Goal: Task Accomplishment & Management: Manage account settings

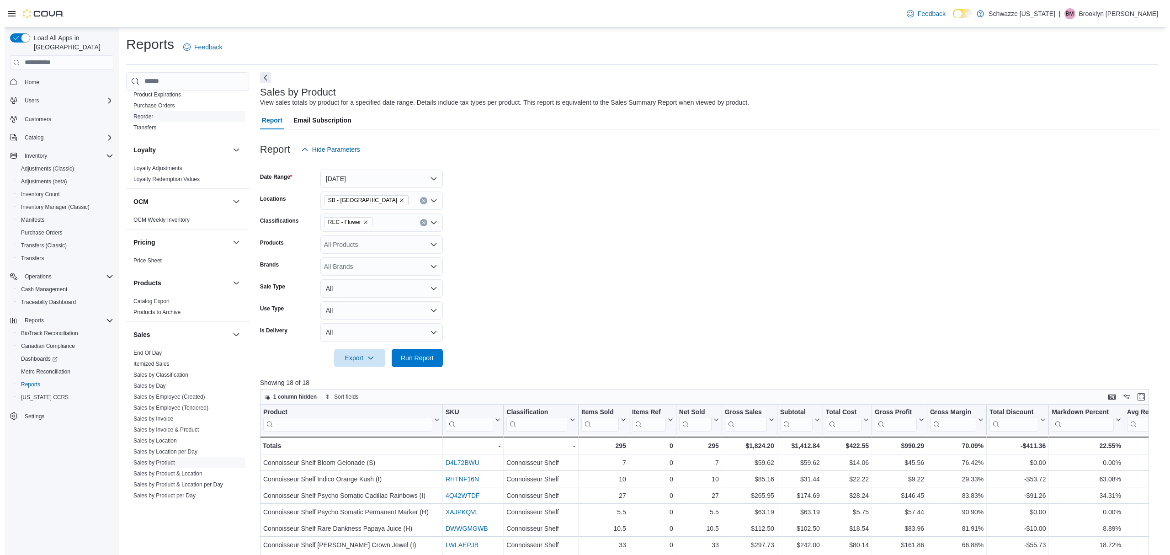
scroll to position [452, 0]
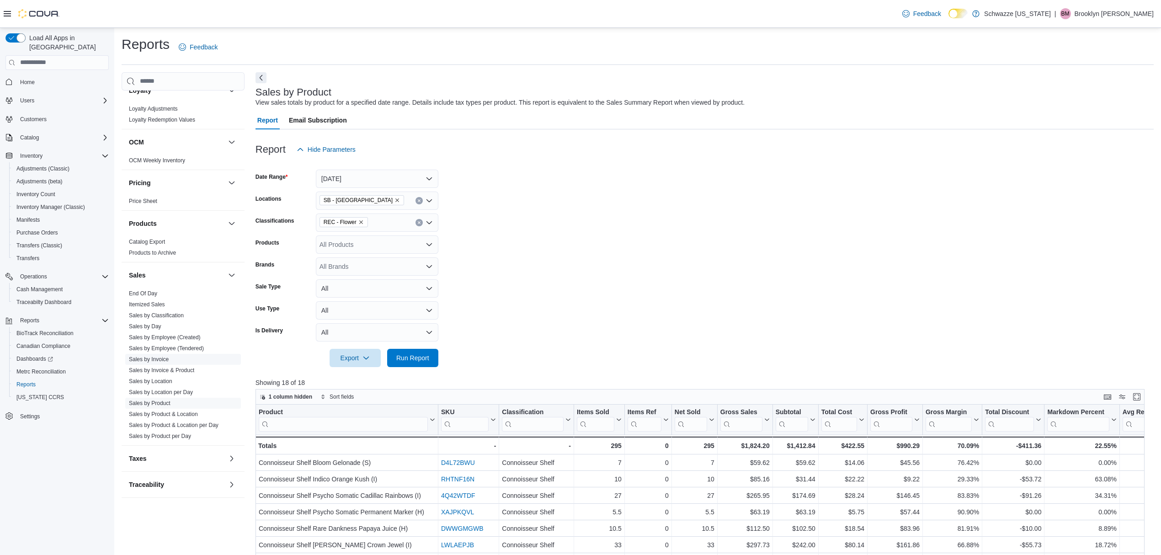
click at [164, 359] on link "Sales by Invoice" at bounding box center [149, 359] width 40 height 6
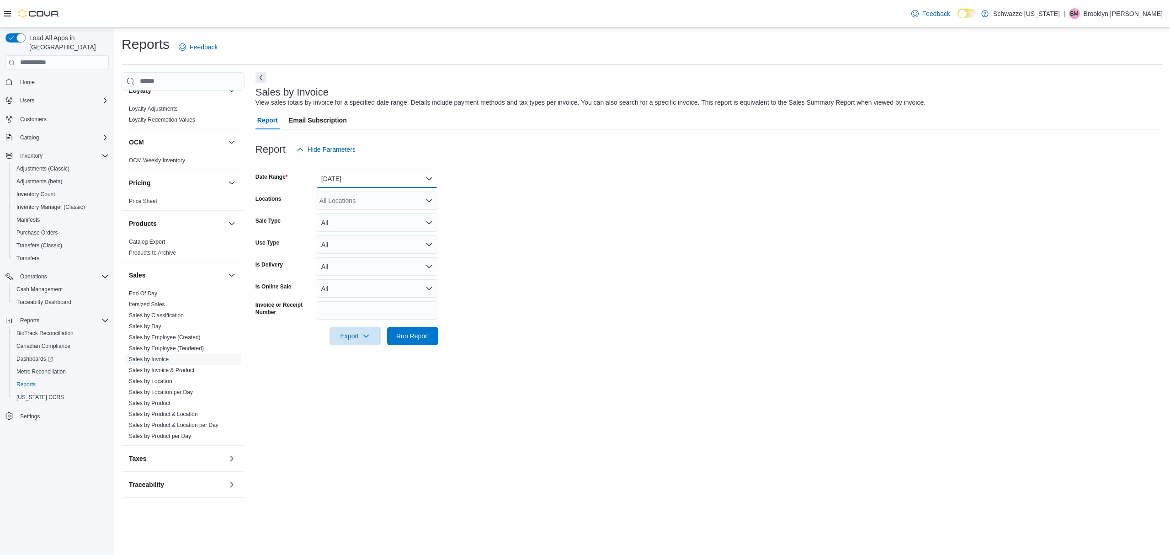
click at [389, 176] on button "Yesterday" at bounding box center [377, 179] width 123 height 18
click at [373, 218] on span "Today" at bounding box center [383, 215] width 104 height 11
click at [368, 196] on div "All Locations" at bounding box center [377, 201] width 123 height 18
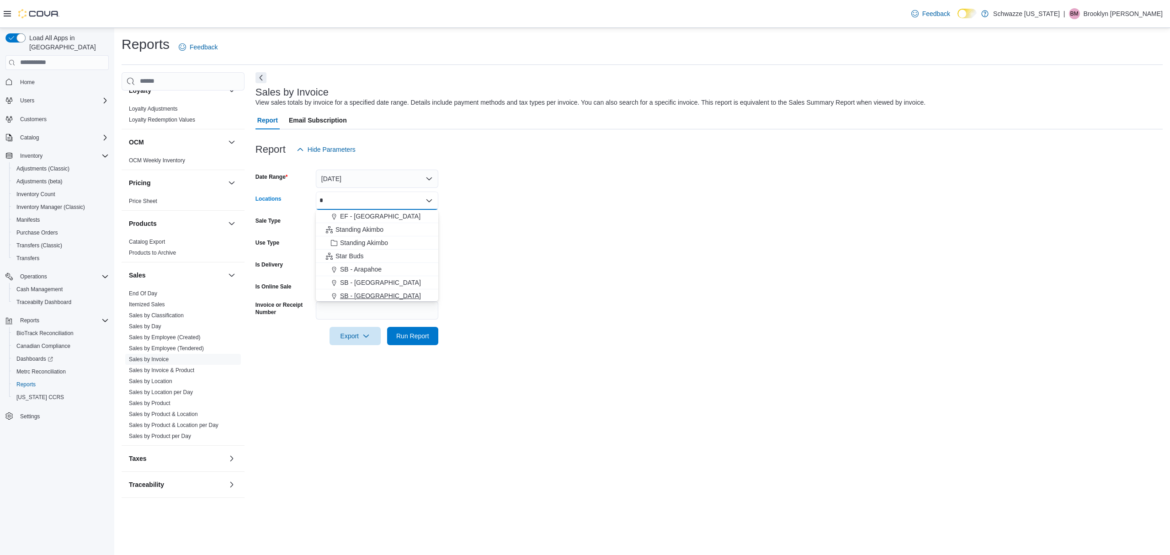
type input "*"
click at [388, 295] on div "SB - Belmar" at bounding box center [377, 295] width 112 height 9
click at [474, 273] on form "Date Range Today Locations SB - Belmar Combo box. Selected. SB - Belmar. Press …" at bounding box center [709, 252] width 907 height 187
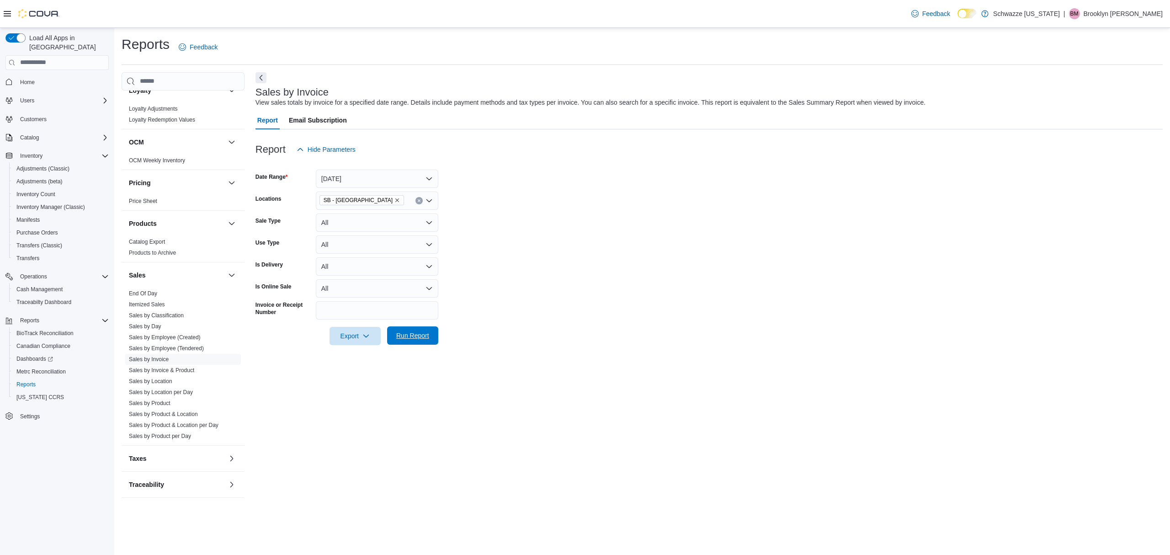
click at [423, 336] on span "Run Report" at bounding box center [412, 335] width 33 height 9
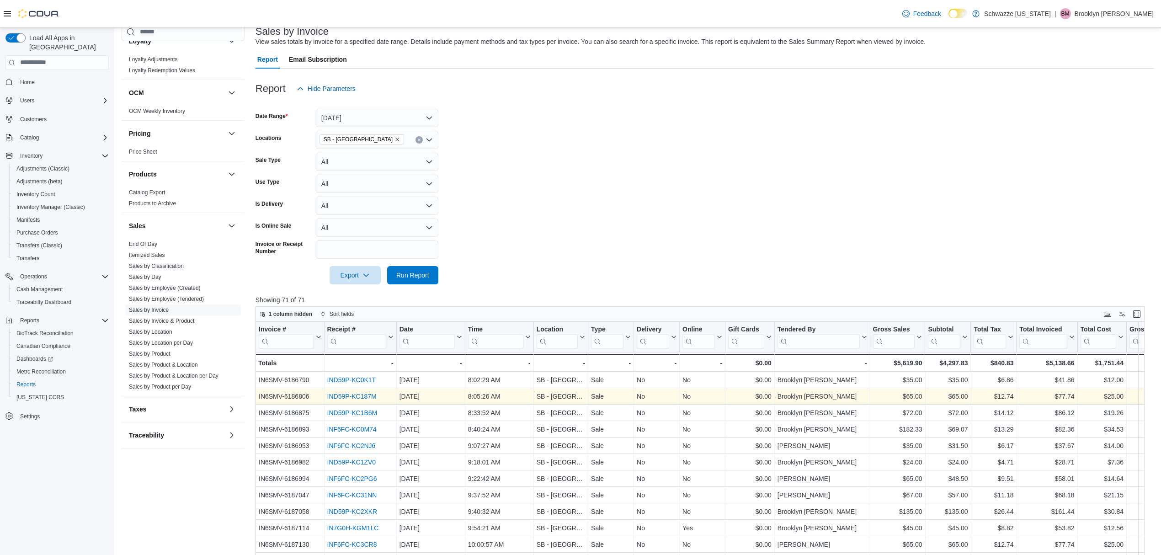
scroll to position [183, 0]
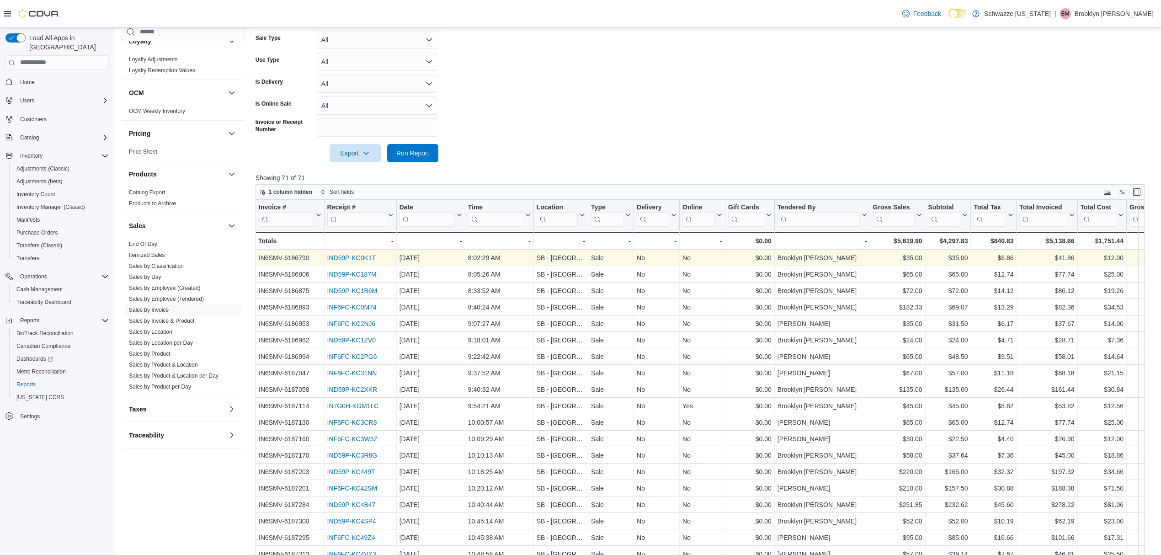
click at [353, 256] on link "IND59P-KC0K1T" at bounding box center [351, 257] width 49 height 7
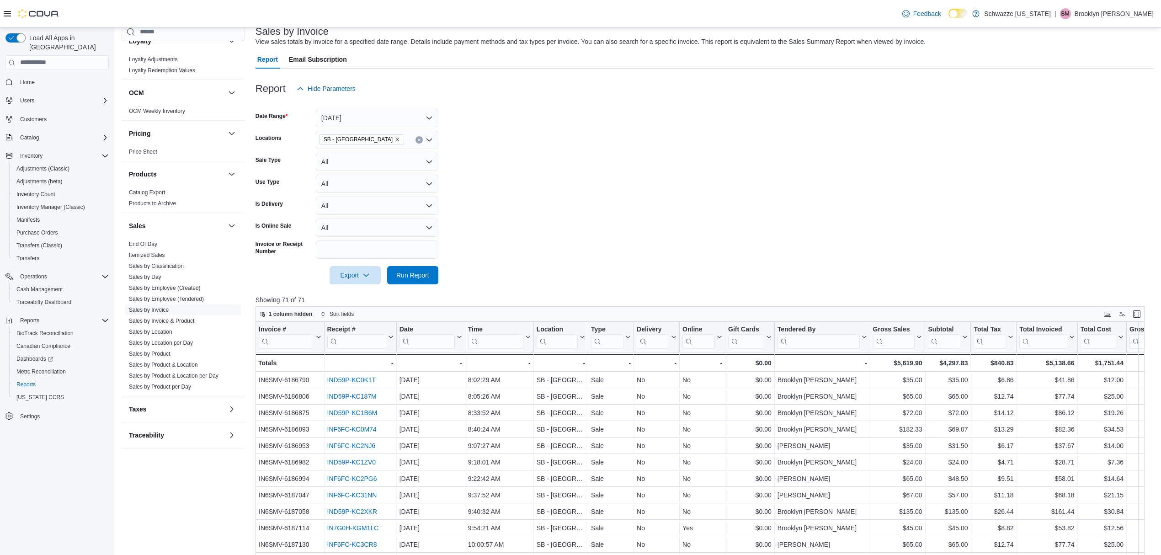
scroll to position [0, 0]
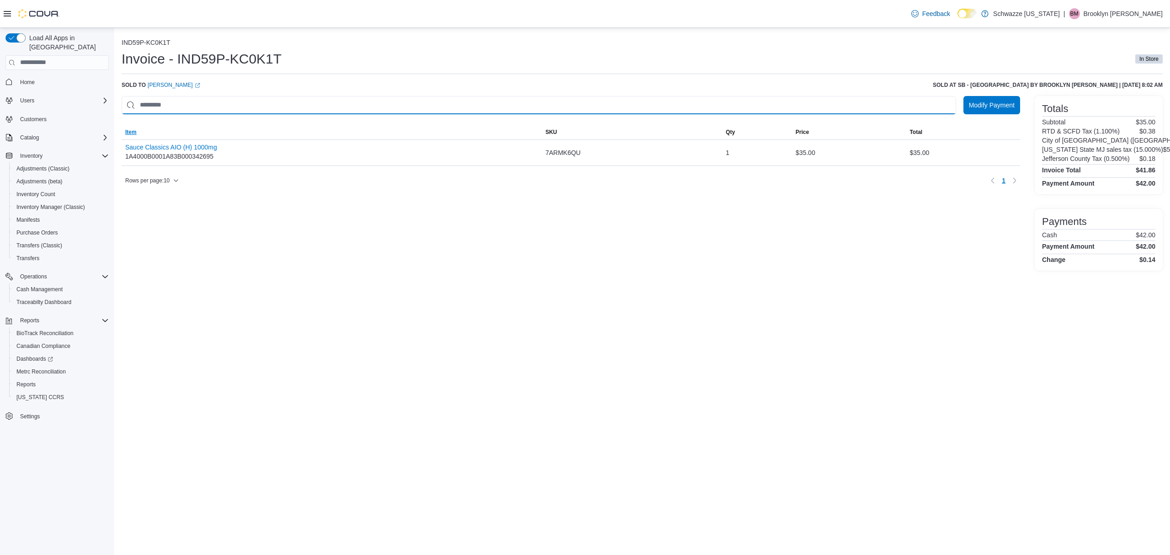
drag, startPoint x: 160, startPoint y: 101, endPoint x: 298, endPoint y: 126, distance: 140.9
click at [160, 101] on input "This is a search bar. As you type, the results lower in the page will automatic…" at bounding box center [539, 105] width 835 height 18
type input "***"
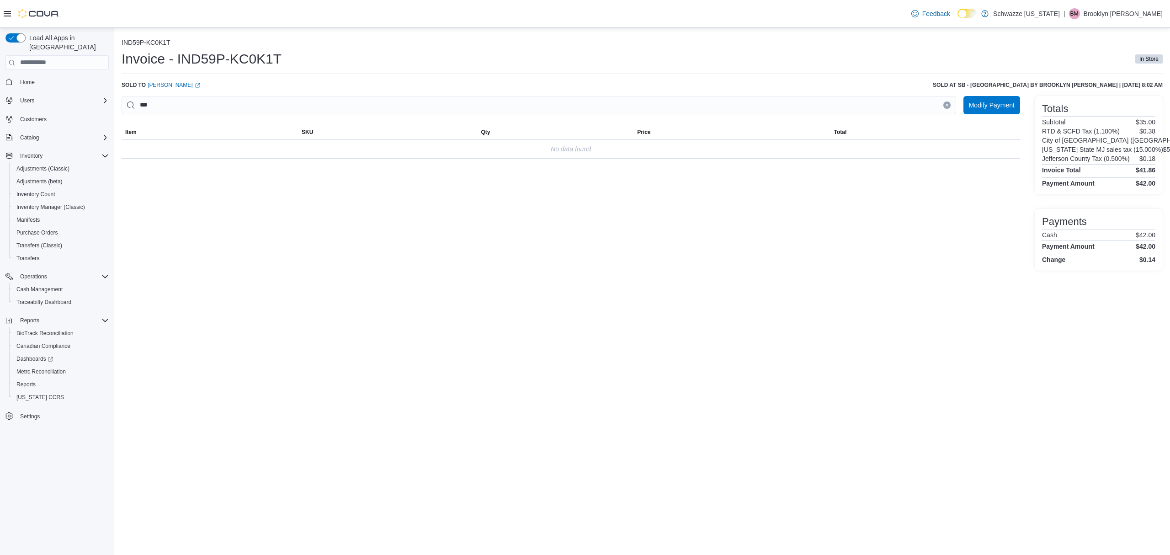
click at [950, 103] on button "Clear input" at bounding box center [947, 104] width 7 height 7
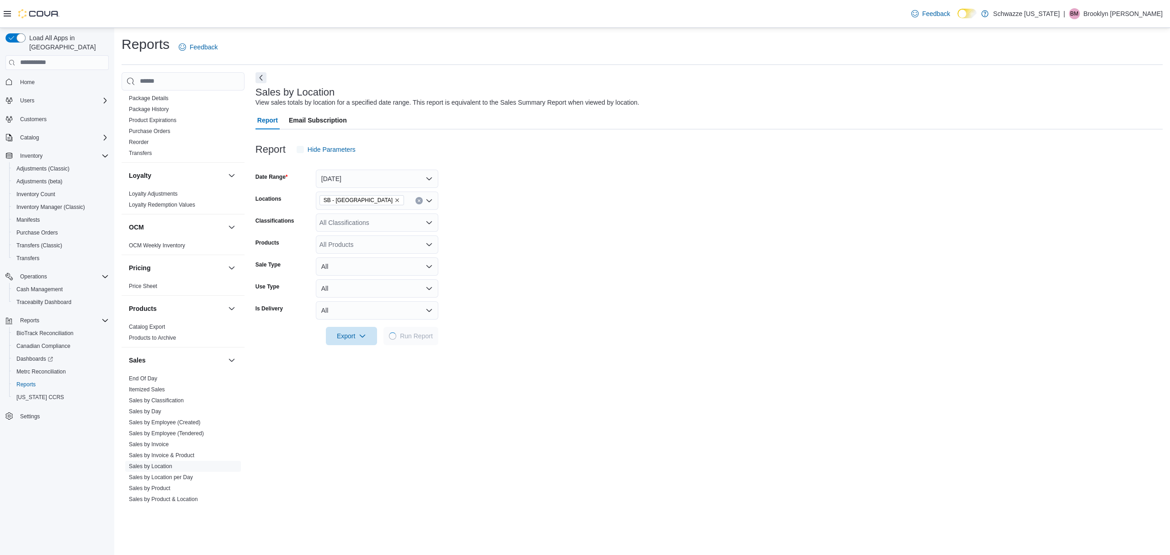
scroll to position [452, 0]
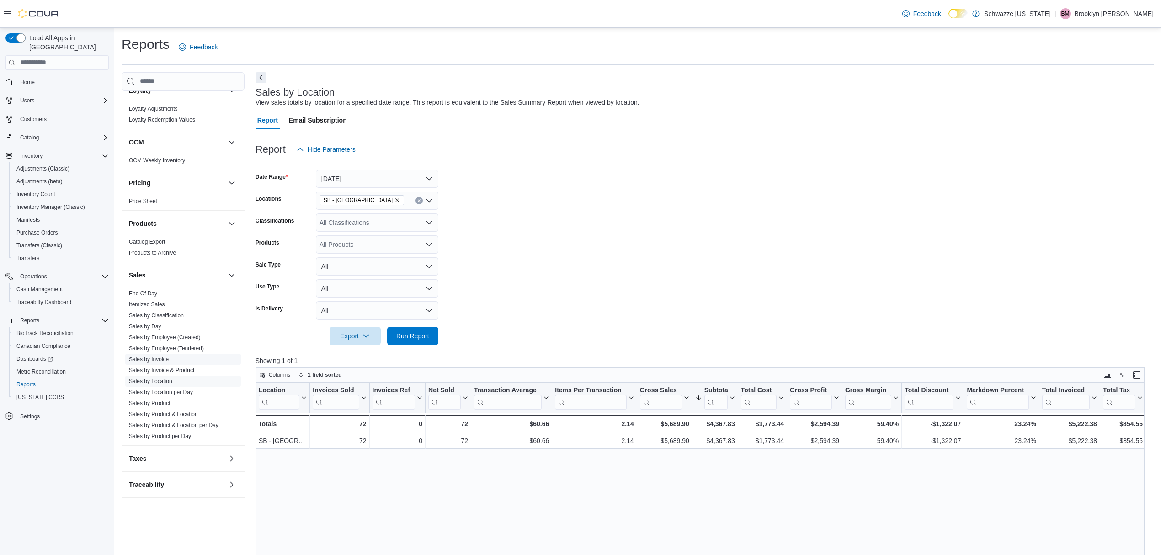
click at [150, 358] on link "Sales by Invoice" at bounding box center [149, 359] width 40 height 6
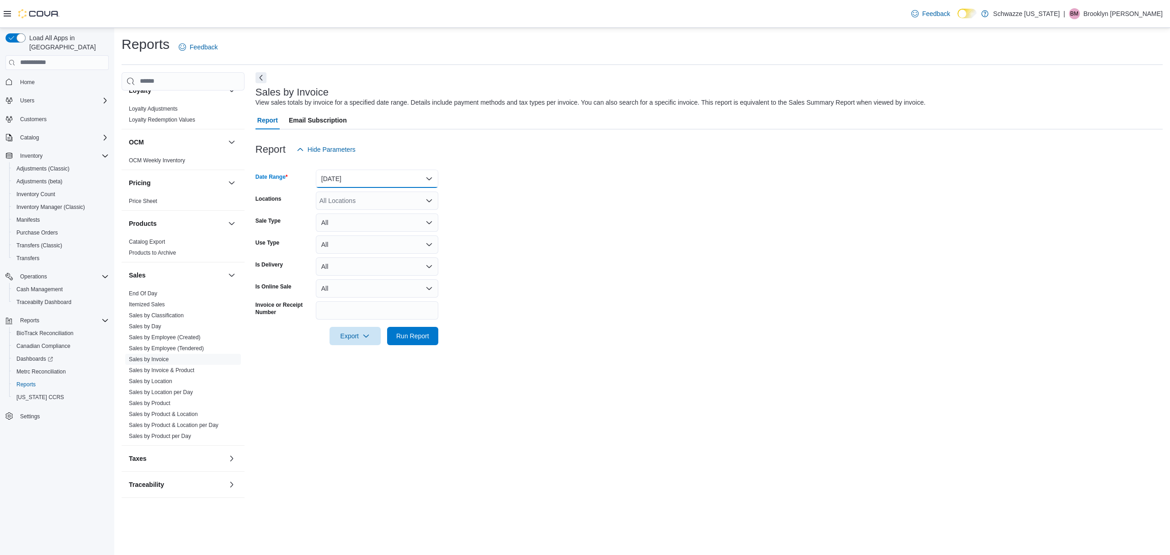
click at [345, 174] on button "[DATE]" at bounding box center [377, 179] width 123 height 18
click at [372, 220] on span "[DATE]" at bounding box center [383, 215] width 104 height 11
click at [362, 203] on div "All Locations" at bounding box center [377, 201] width 123 height 18
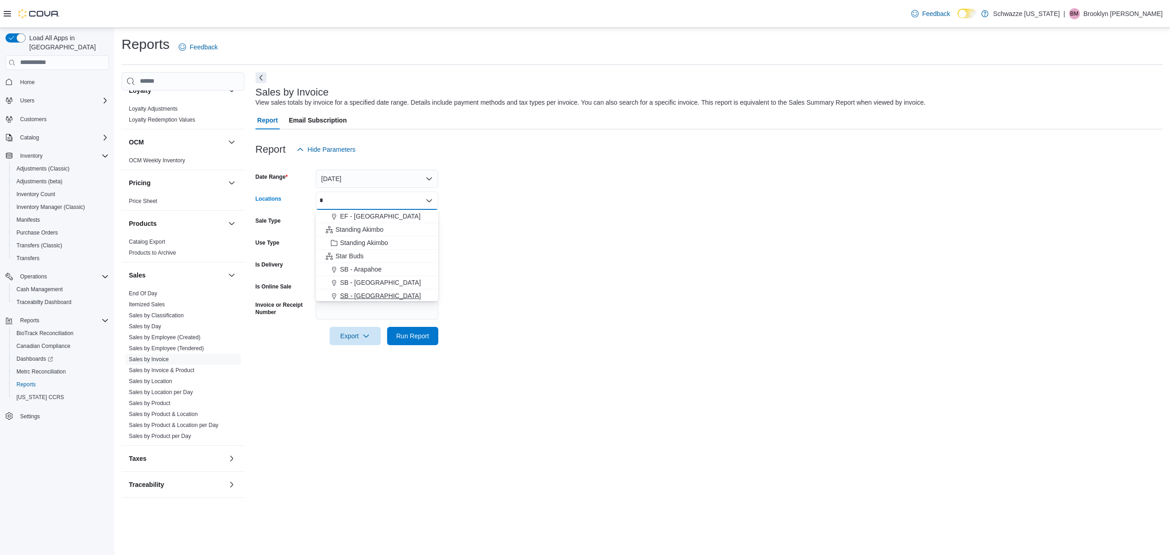
type input "*"
click at [405, 291] on div "SB - Belmar" at bounding box center [377, 295] width 112 height 9
click at [498, 278] on form "Date Range Today Locations SB - Belmar Combo box. Selected. SB - Belmar. Press …" at bounding box center [709, 252] width 907 height 187
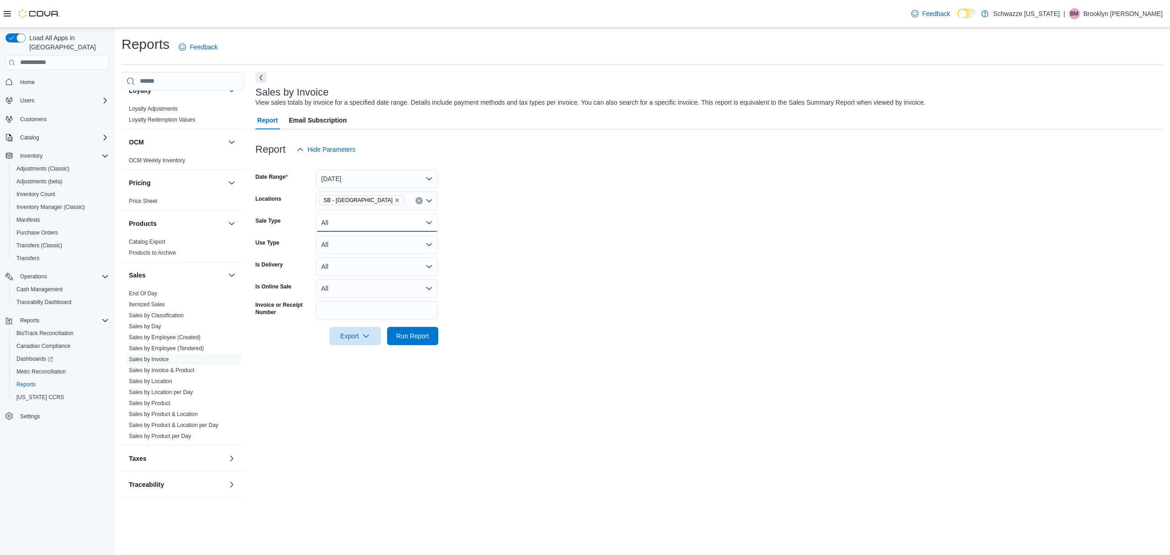
click at [355, 219] on button "All" at bounding box center [377, 222] width 123 height 18
click at [488, 265] on form "Date Range Today Locations SB - Belmar Sale Type All Use Type All Is Delivery A…" at bounding box center [709, 252] width 907 height 187
click at [424, 335] on span "Run Report" at bounding box center [412, 335] width 33 height 9
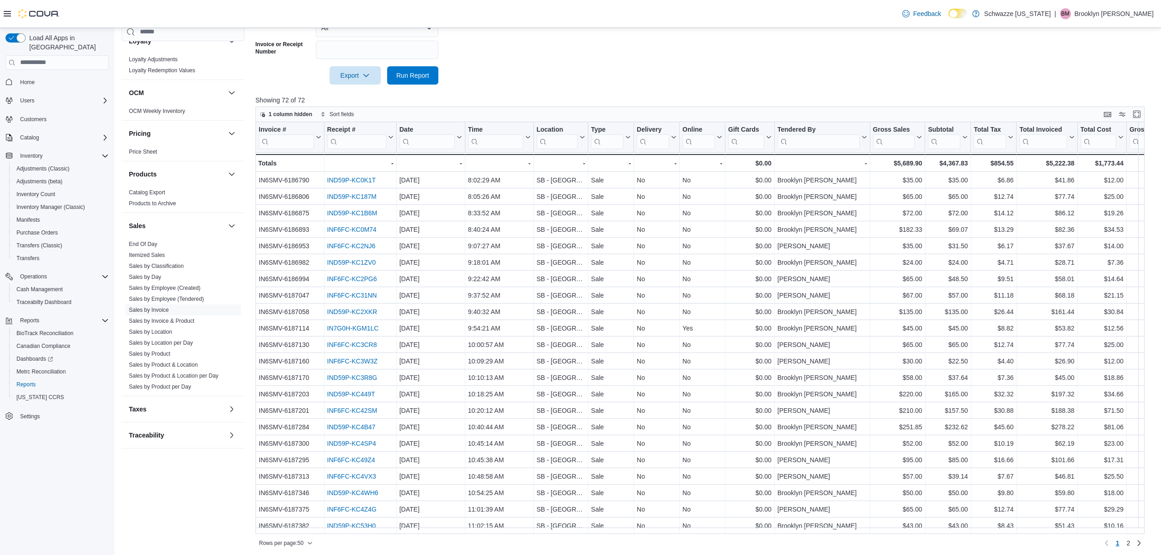
scroll to position [263, 0]
click at [825, 143] on input "search" at bounding box center [819, 138] width 82 height 15
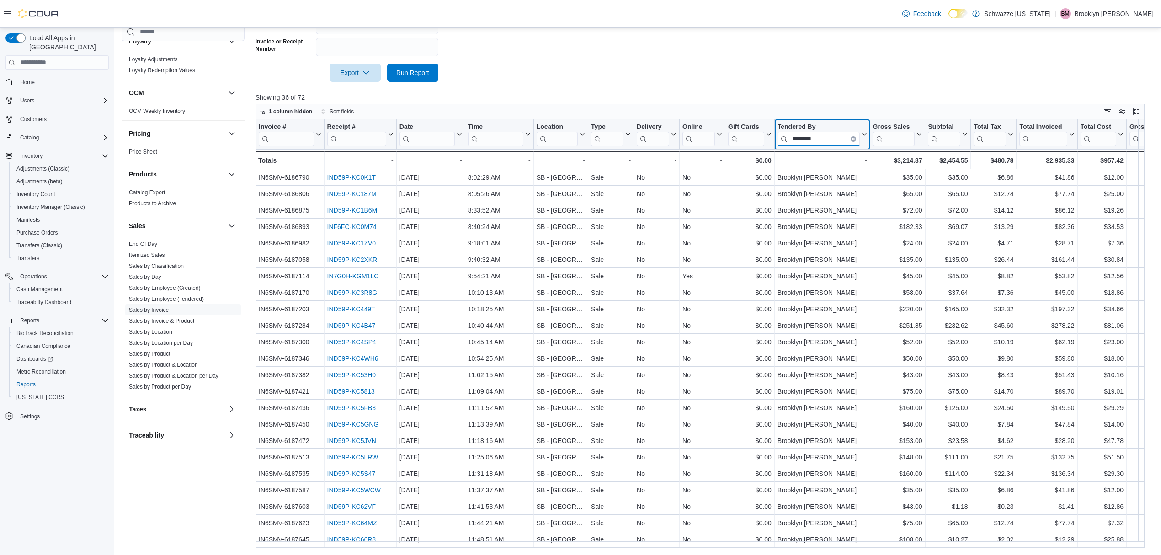
type input "********"
click at [1052, 143] on input "search" at bounding box center [1043, 138] width 48 height 15
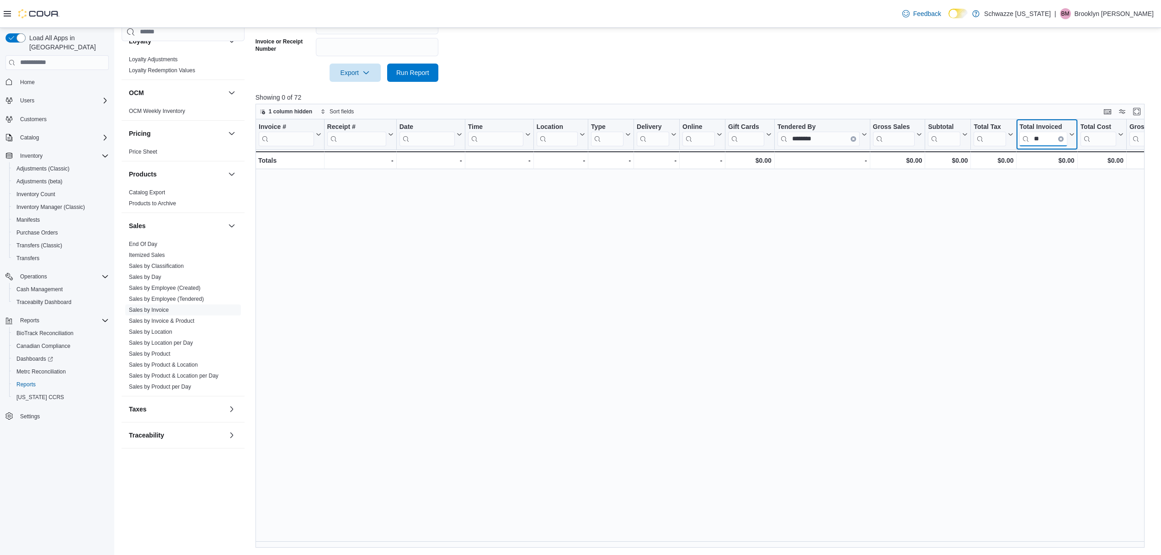
type input "*"
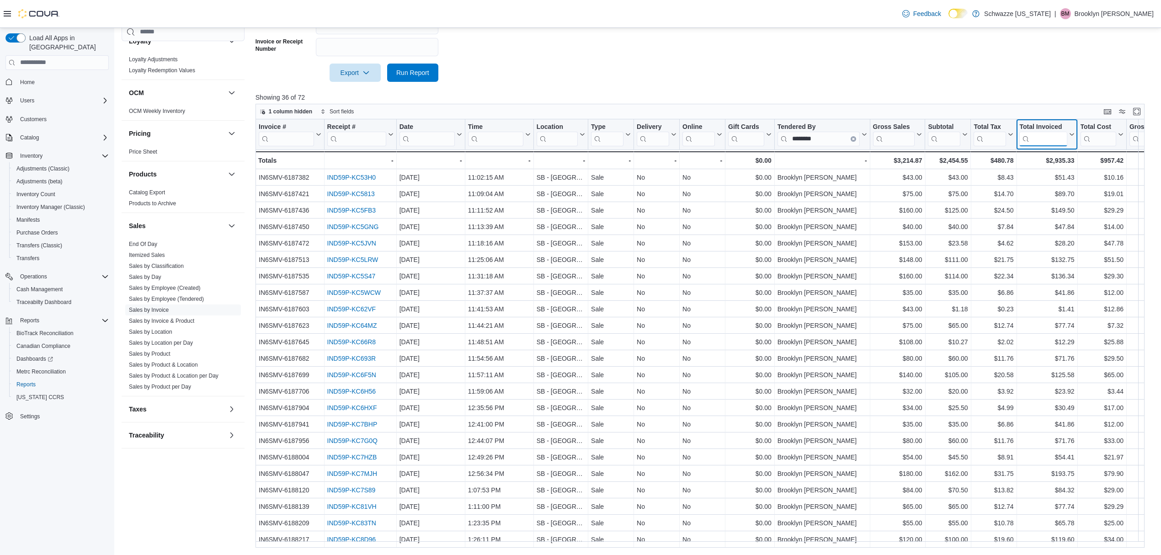
scroll to position [220, 0]
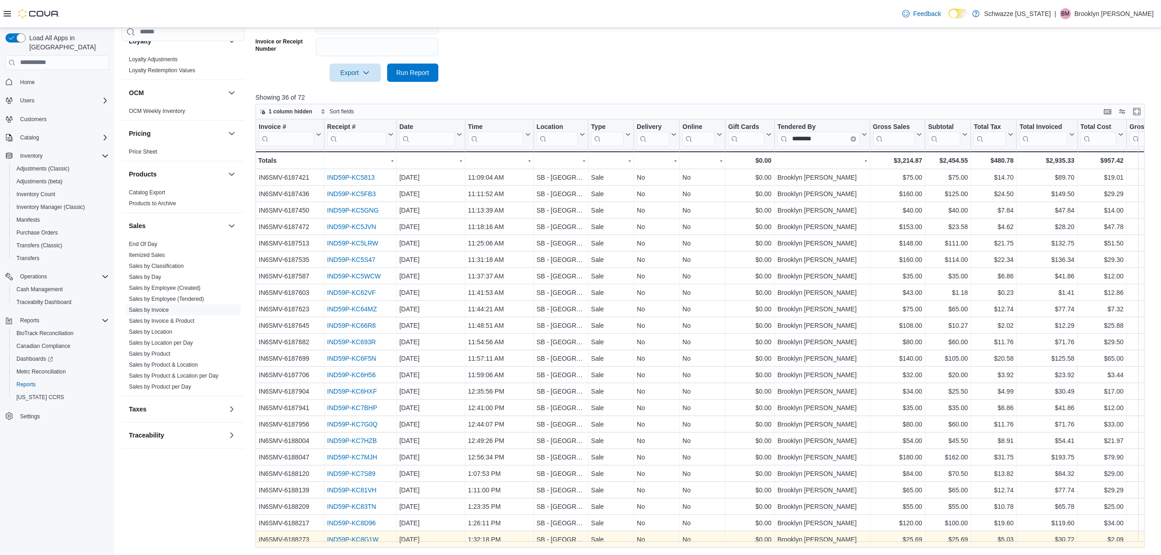
click at [370, 536] on link "IND59P-KC8G1W" at bounding box center [353, 539] width 52 height 7
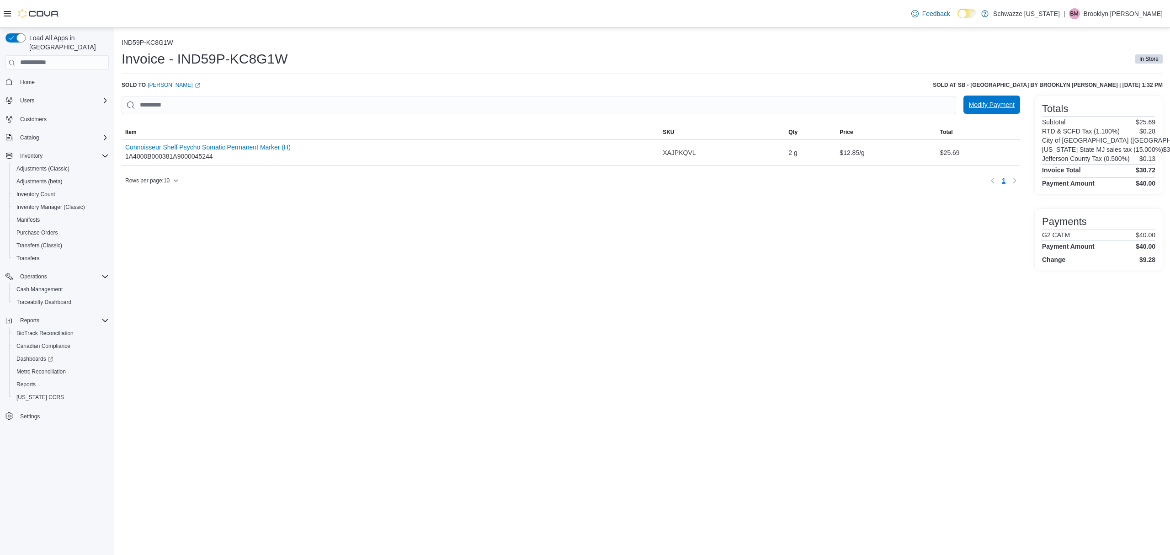
click at [1012, 107] on span "Modify Payment" at bounding box center [992, 104] width 46 height 9
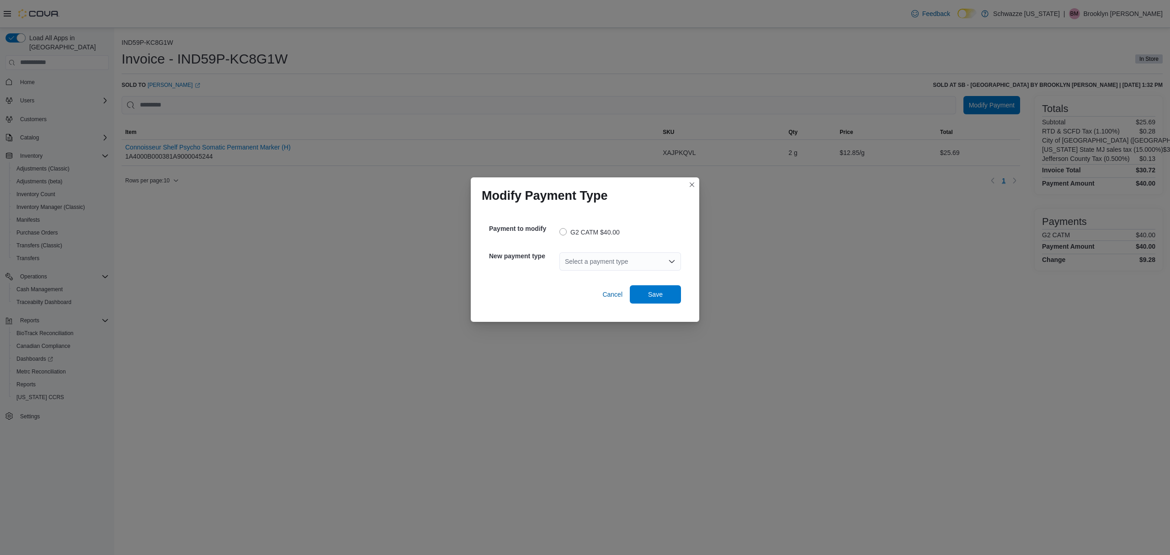
click at [560, 233] on label "G2 CATM $40.00" at bounding box center [590, 232] width 60 height 11
click at [639, 268] on div "Select a payment type" at bounding box center [621, 261] width 122 height 18
click at [618, 275] on span "Cash" at bounding box center [626, 277] width 100 height 9
click at [669, 299] on span "Save" at bounding box center [655, 294] width 40 height 18
